Goal: Information Seeking & Learning: Understand process/instructions

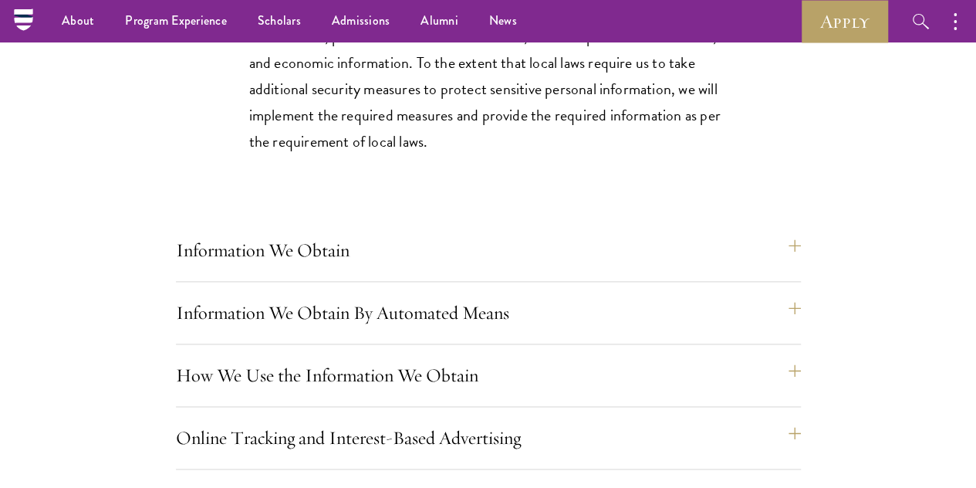
scroll to position [971, 0]
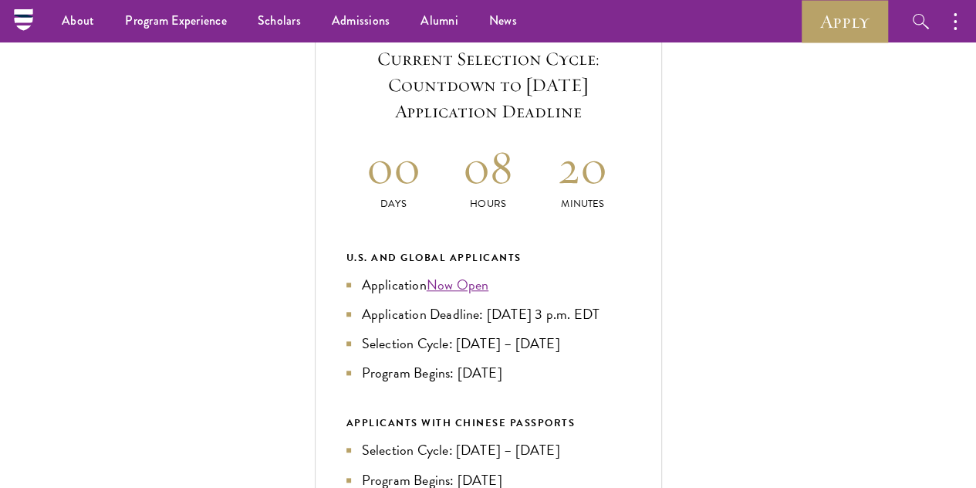
scroll to position [565, 0]
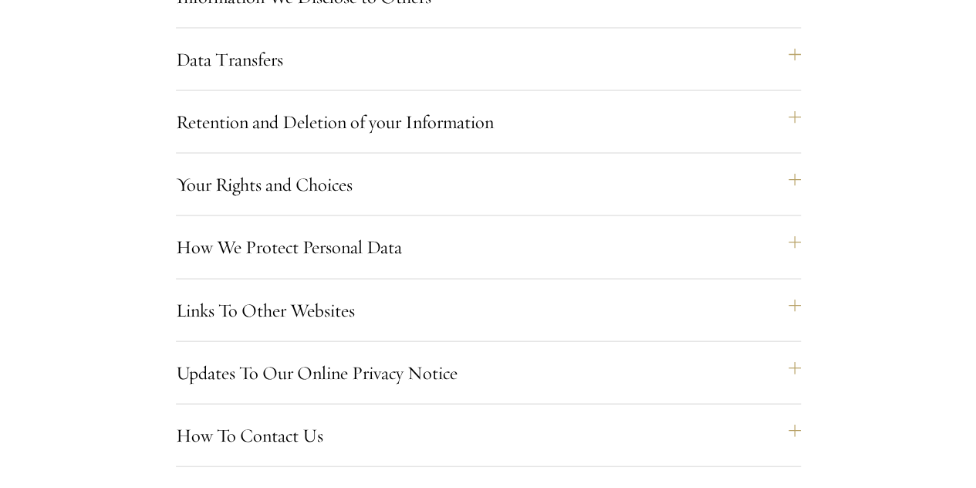
scroll to position [1475, 0]
